Goal: Task Accomplishment & Management: Manage account settings

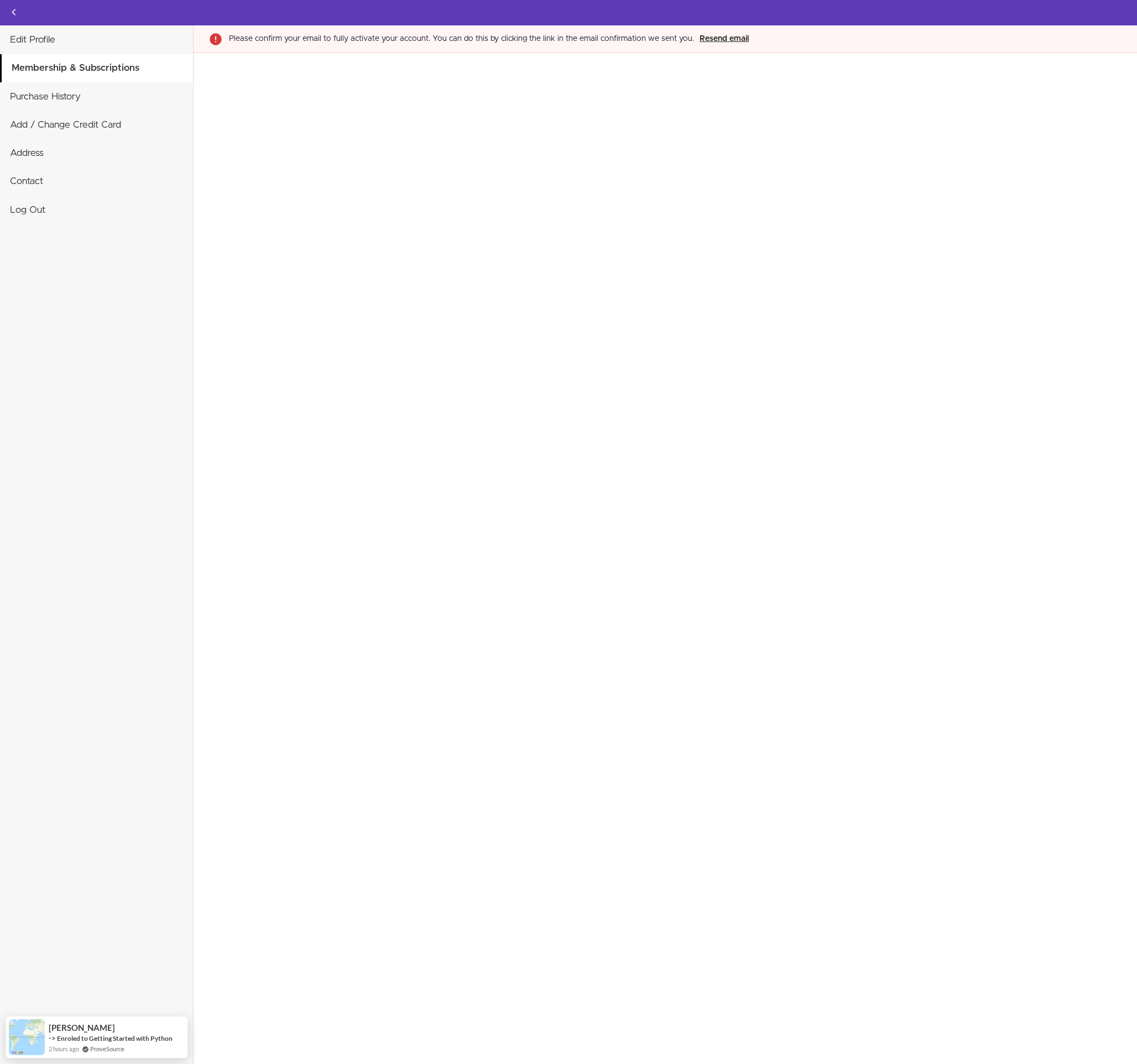
click at [720, 39] on button "Resend email" at bounding box center [724, 39] width 56 height 13
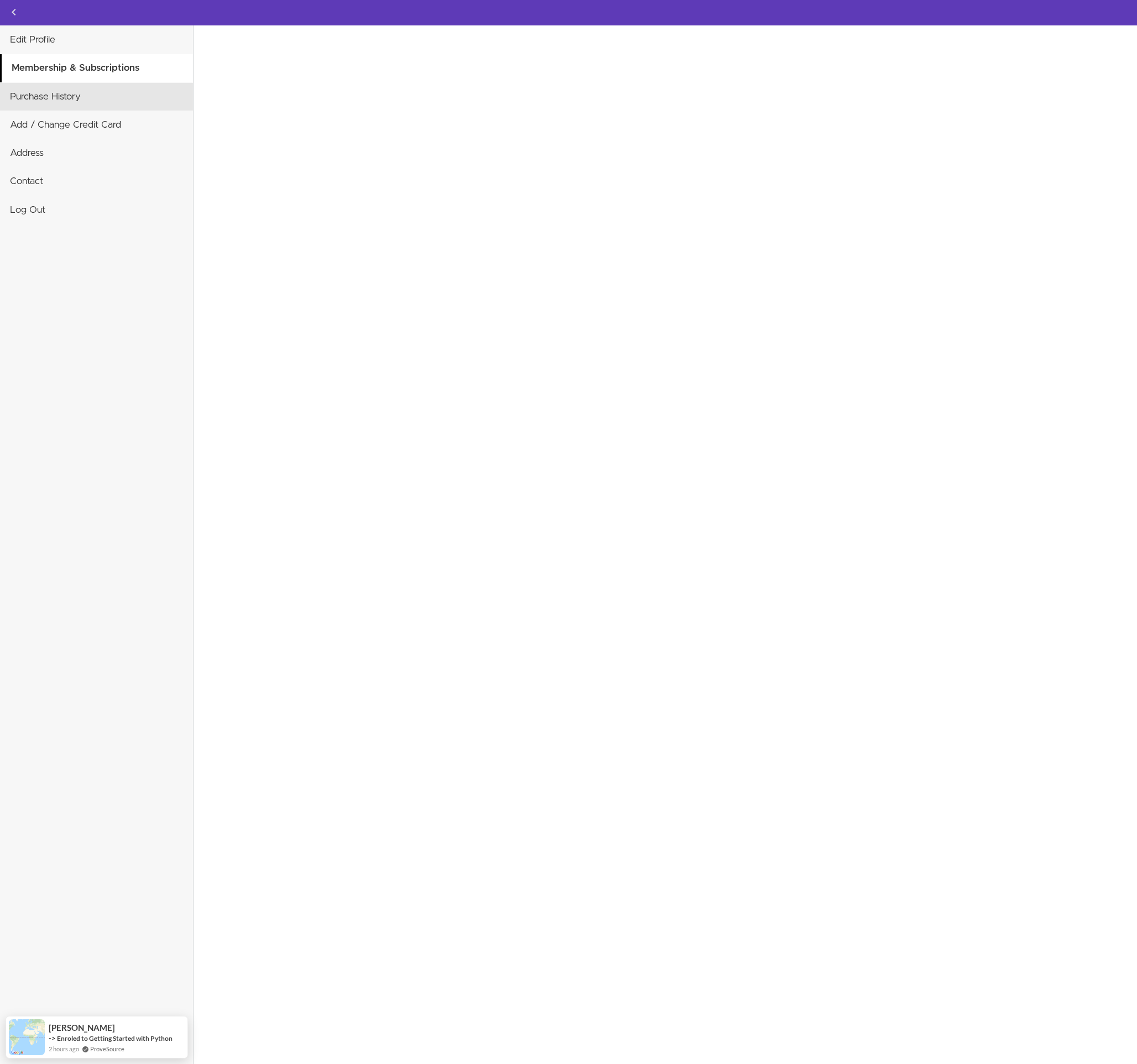
click at [47, 100] on link "Purchase History" at bounding box center [96, 97] width 193 height 28
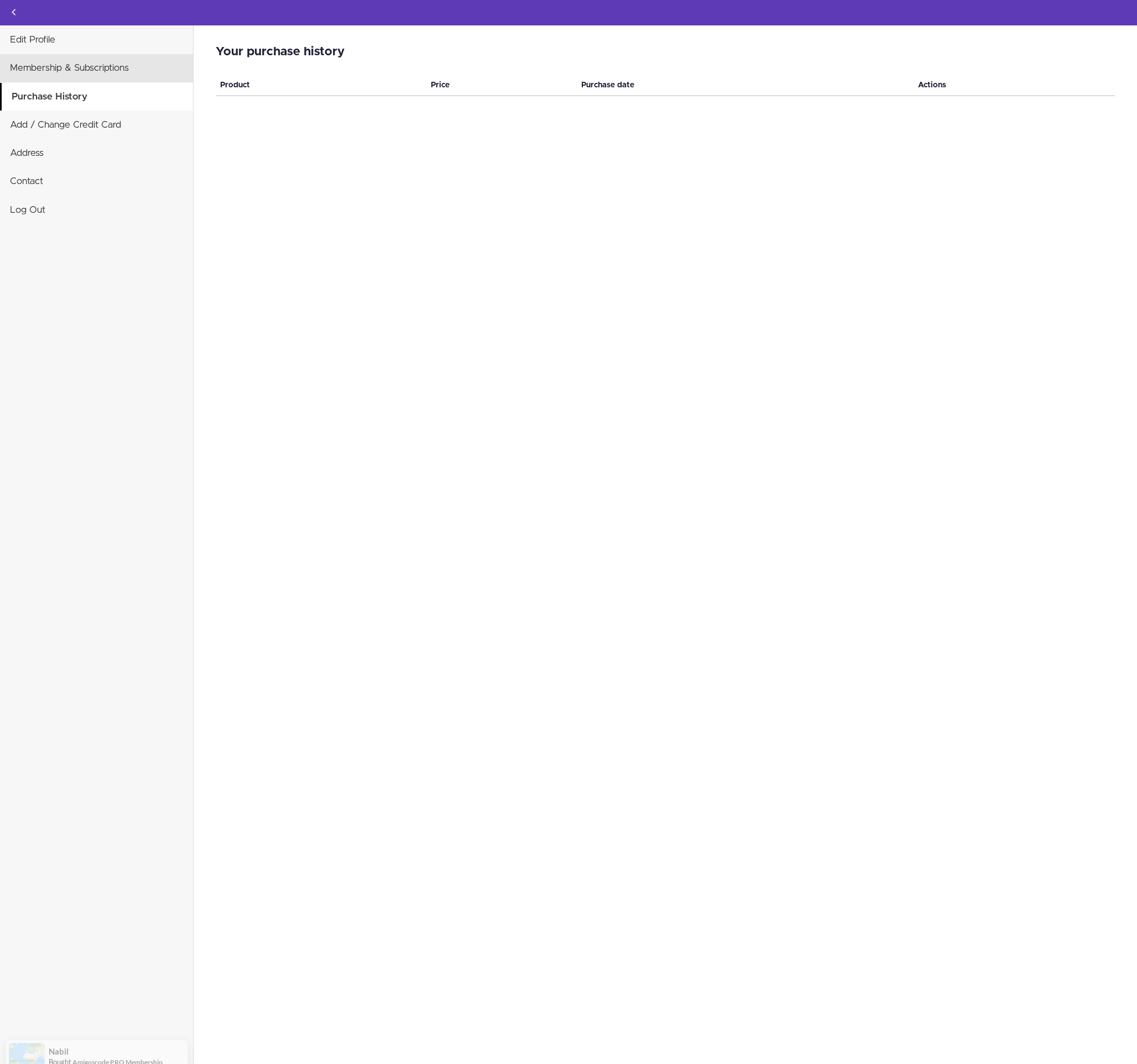
click at [59, 69] on link "Membership & Subscriptions" at bounding box center [96, 68] width 193 height 28
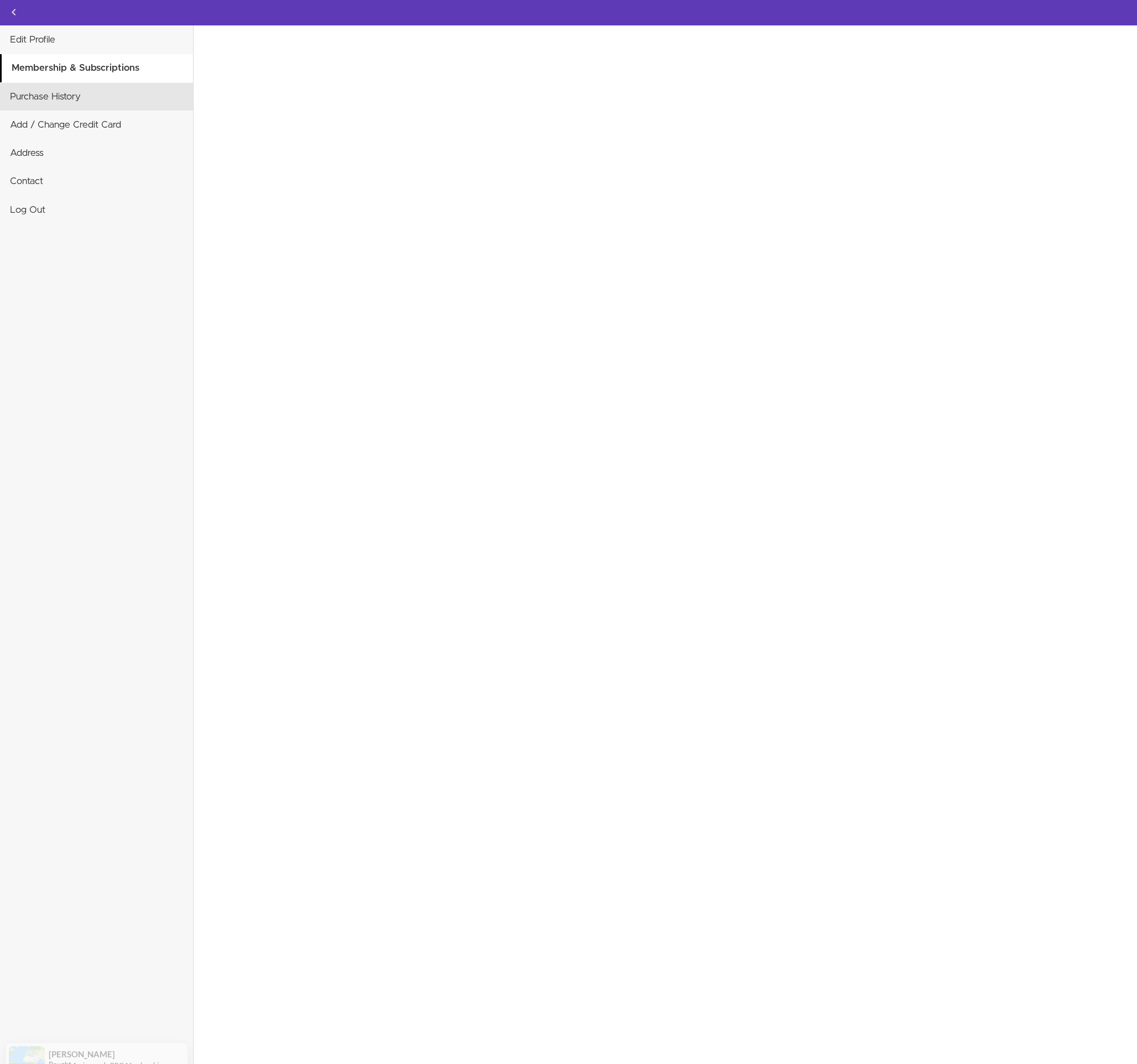
click at [55, 102] on link "Purchase History" at bounding box center [96, 97] width 193 height 28
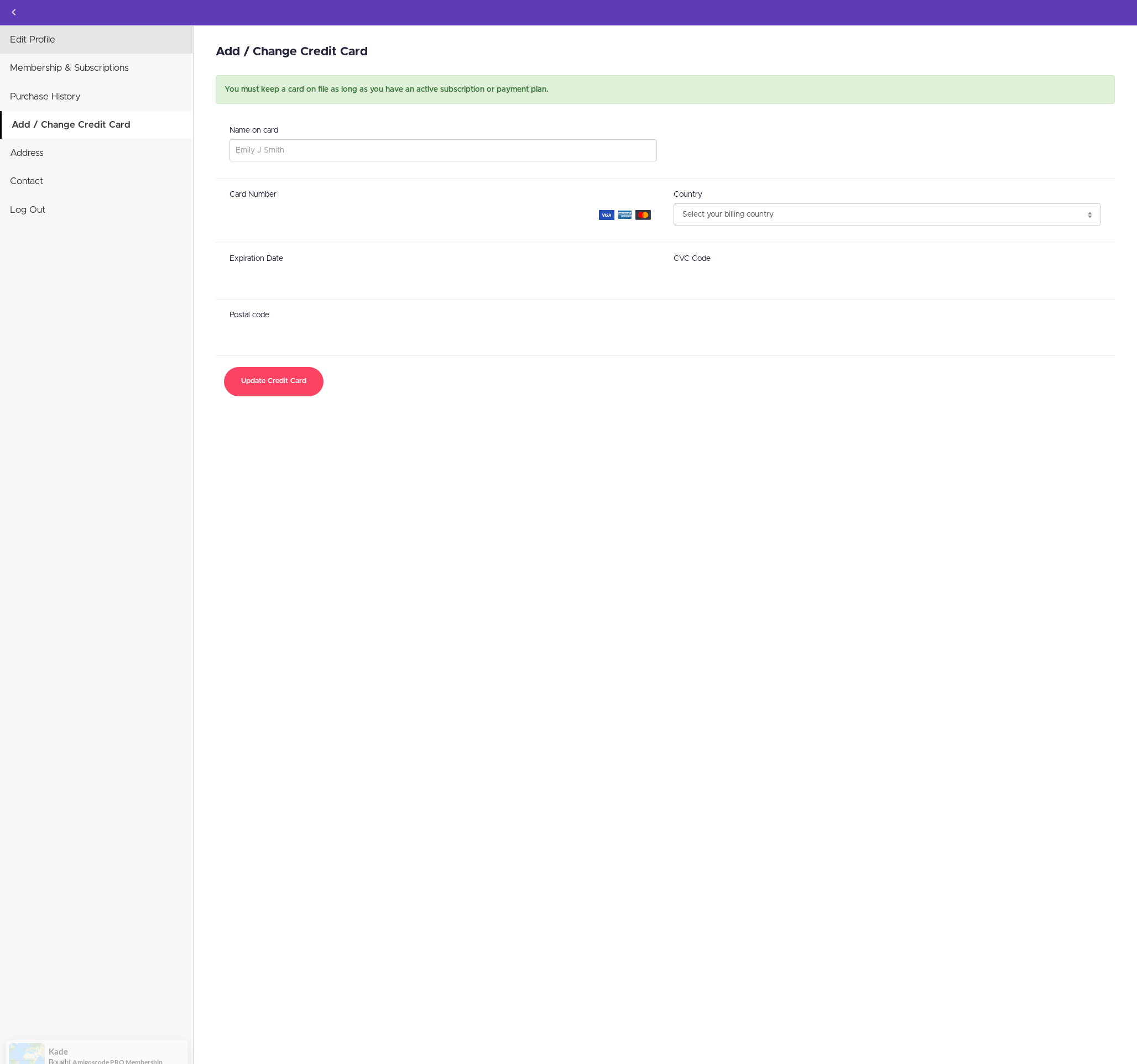
click at [39, 36] on link "Edit Profile" at bounding box center [96, 40] width 193 height 28
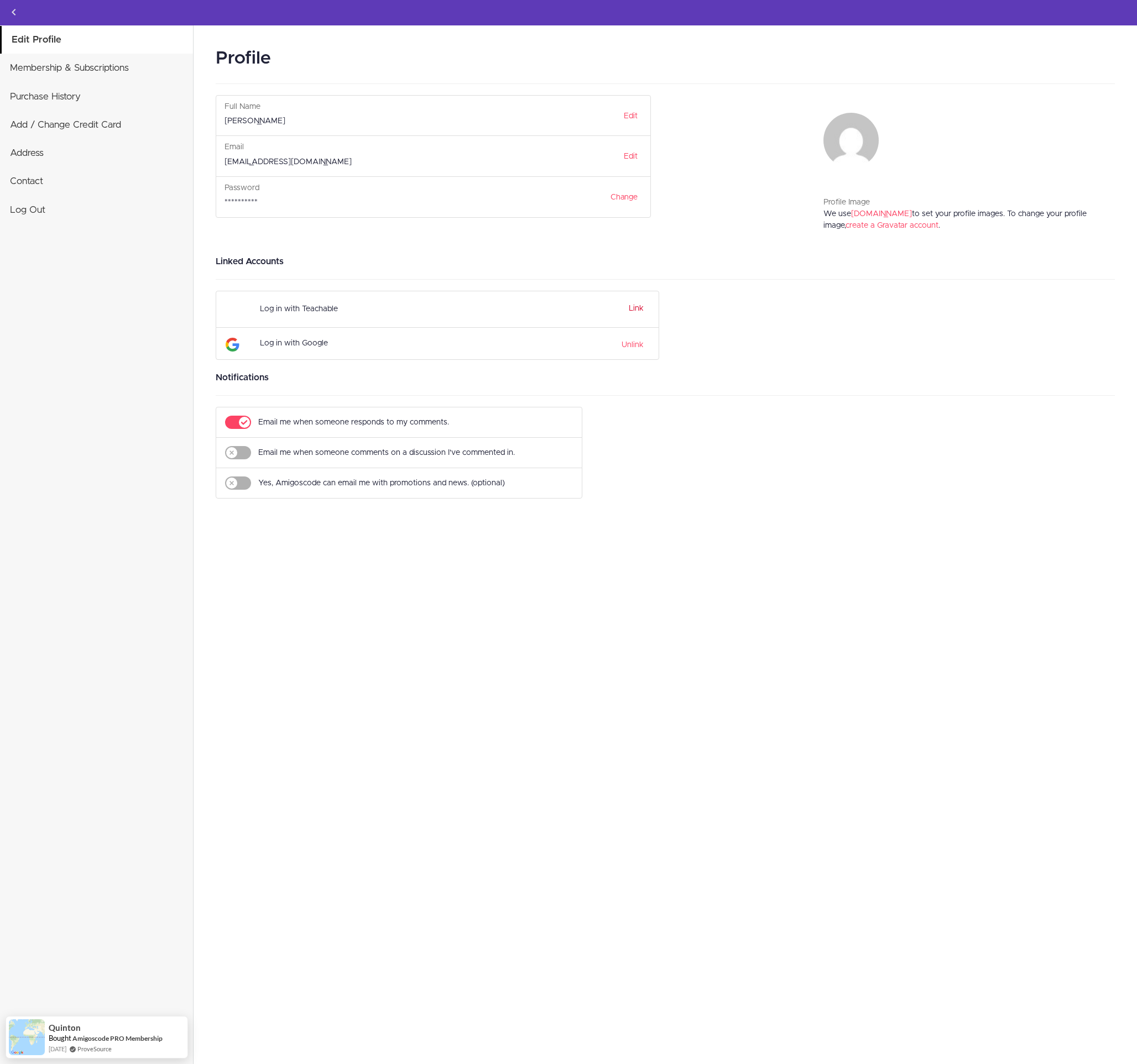
click at [634, 309] on link "Link" at bounding box center [637, 308] width 15 height 7
